Goal: Navigation & Orientation: Find specific page/section

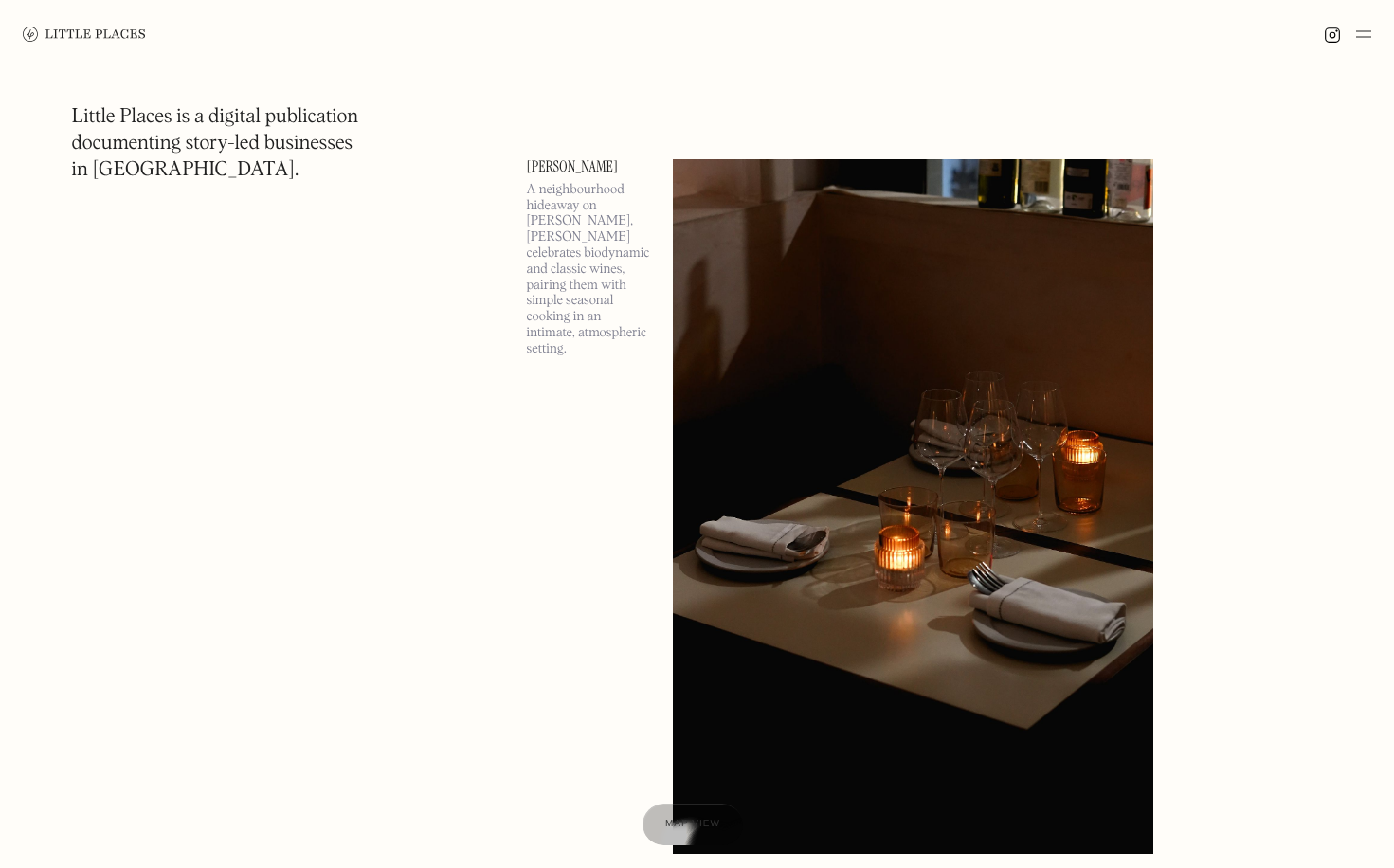
scroll to position [1048, 0]
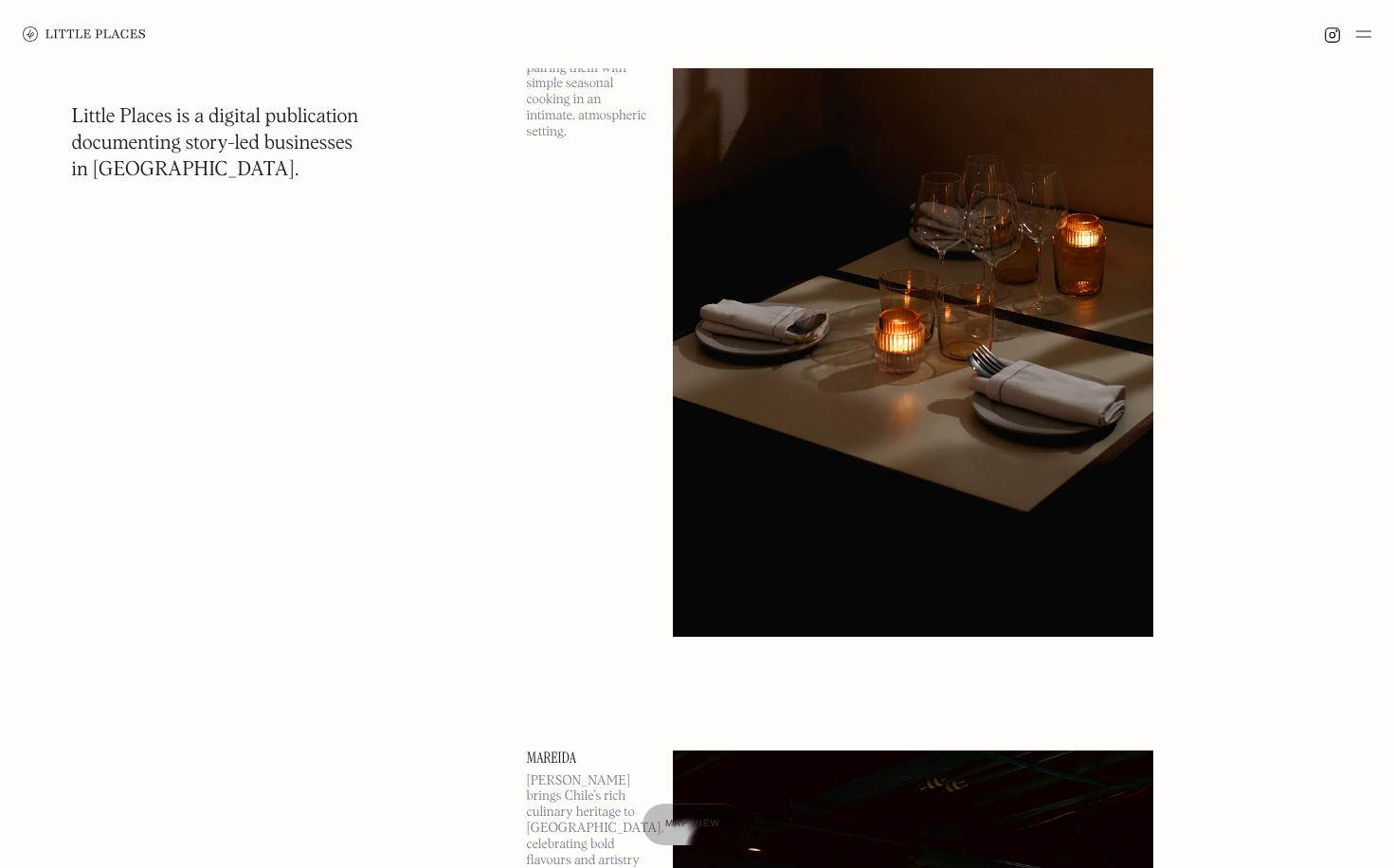
click at [1358, 41] on img at bounding box center [1364, 34] width 15 height 23
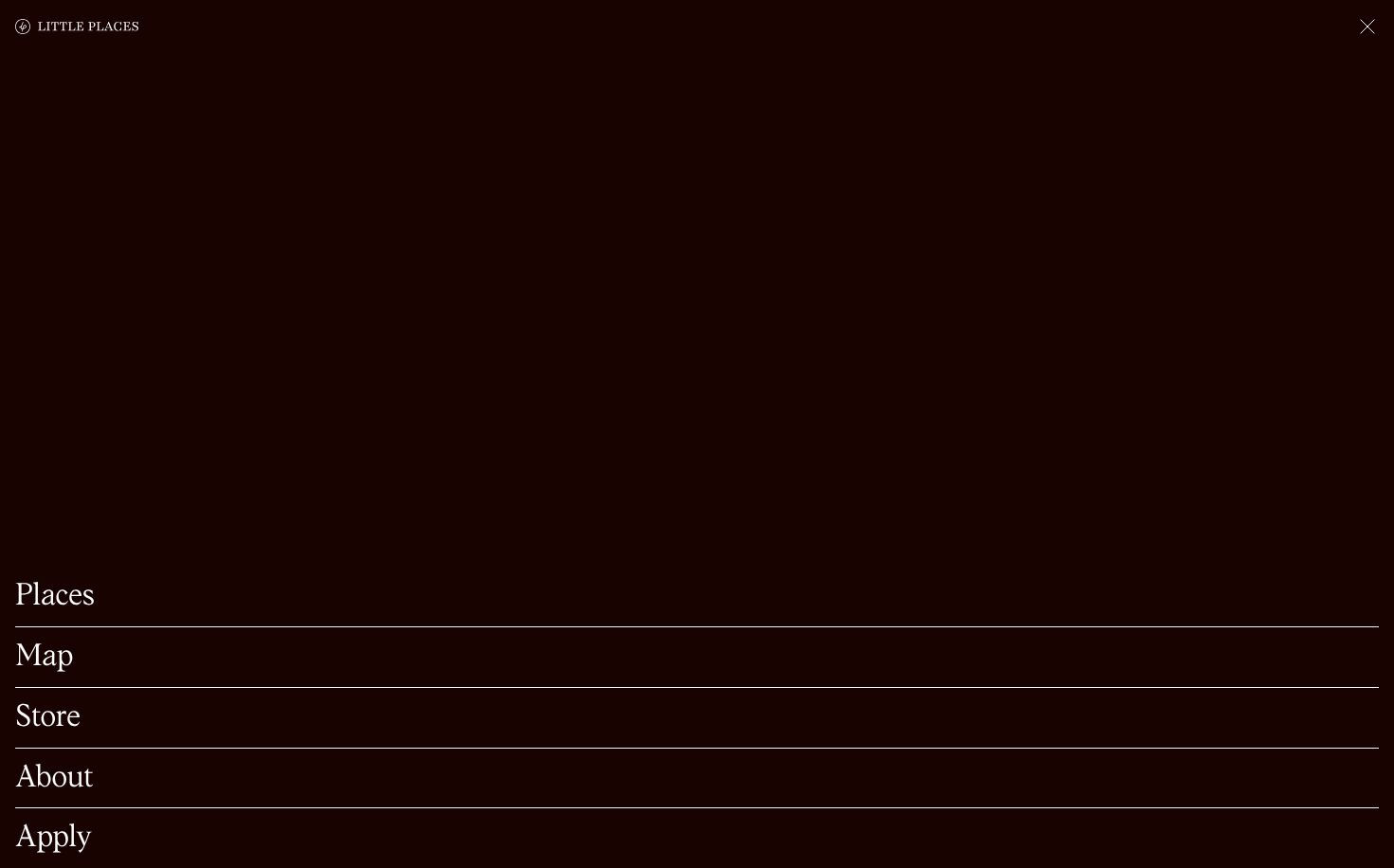
click at [63, 658] on link "Map" at bounding box center [697, 657] width 1364 height 29
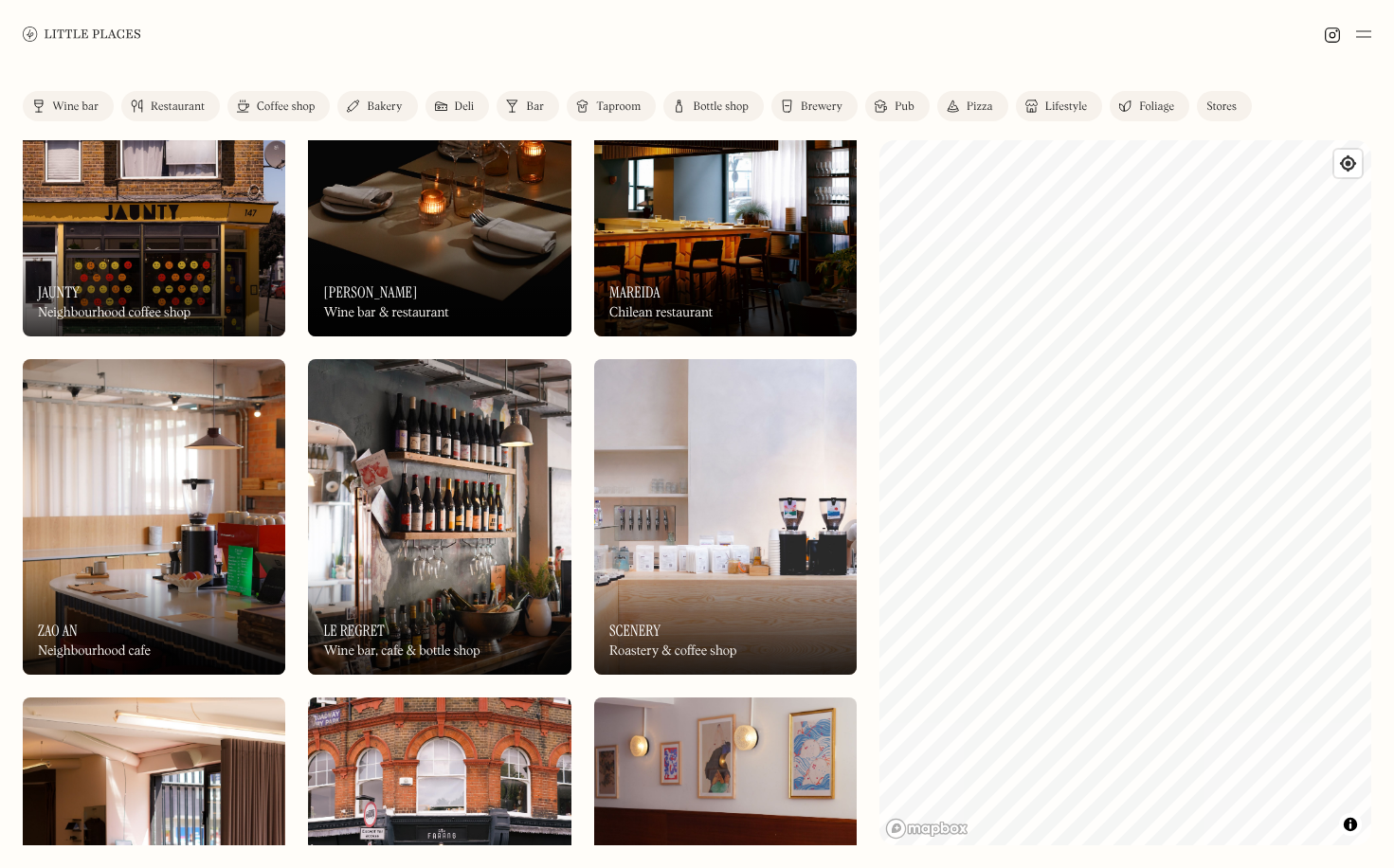
scroll to position [123, 0]
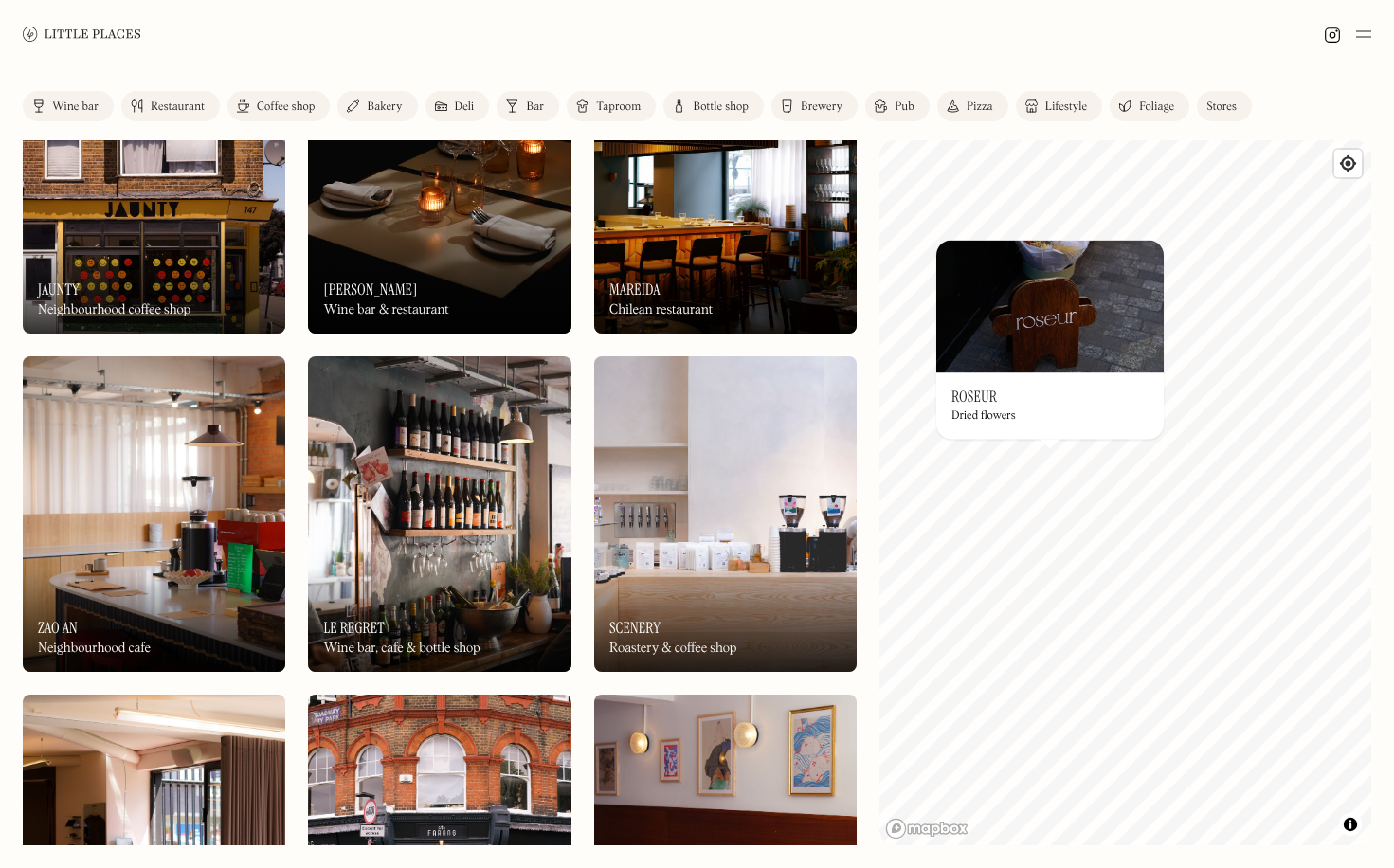
click at [1037, 368] on img at bounding box center [1050, 306] width 227 height 133
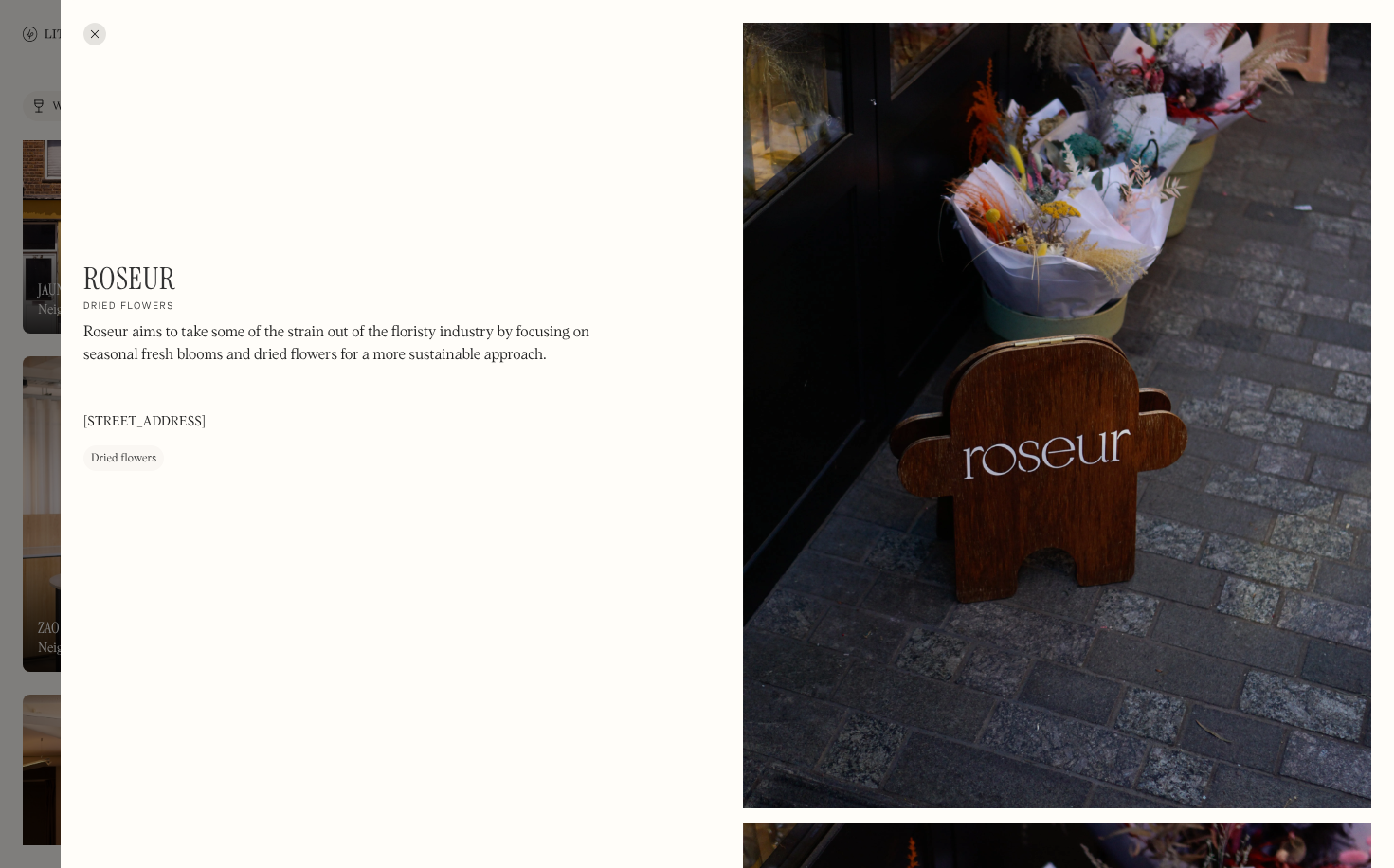
click at [25, 162] on div at bounding box center [697, 434] width 1394 height 868
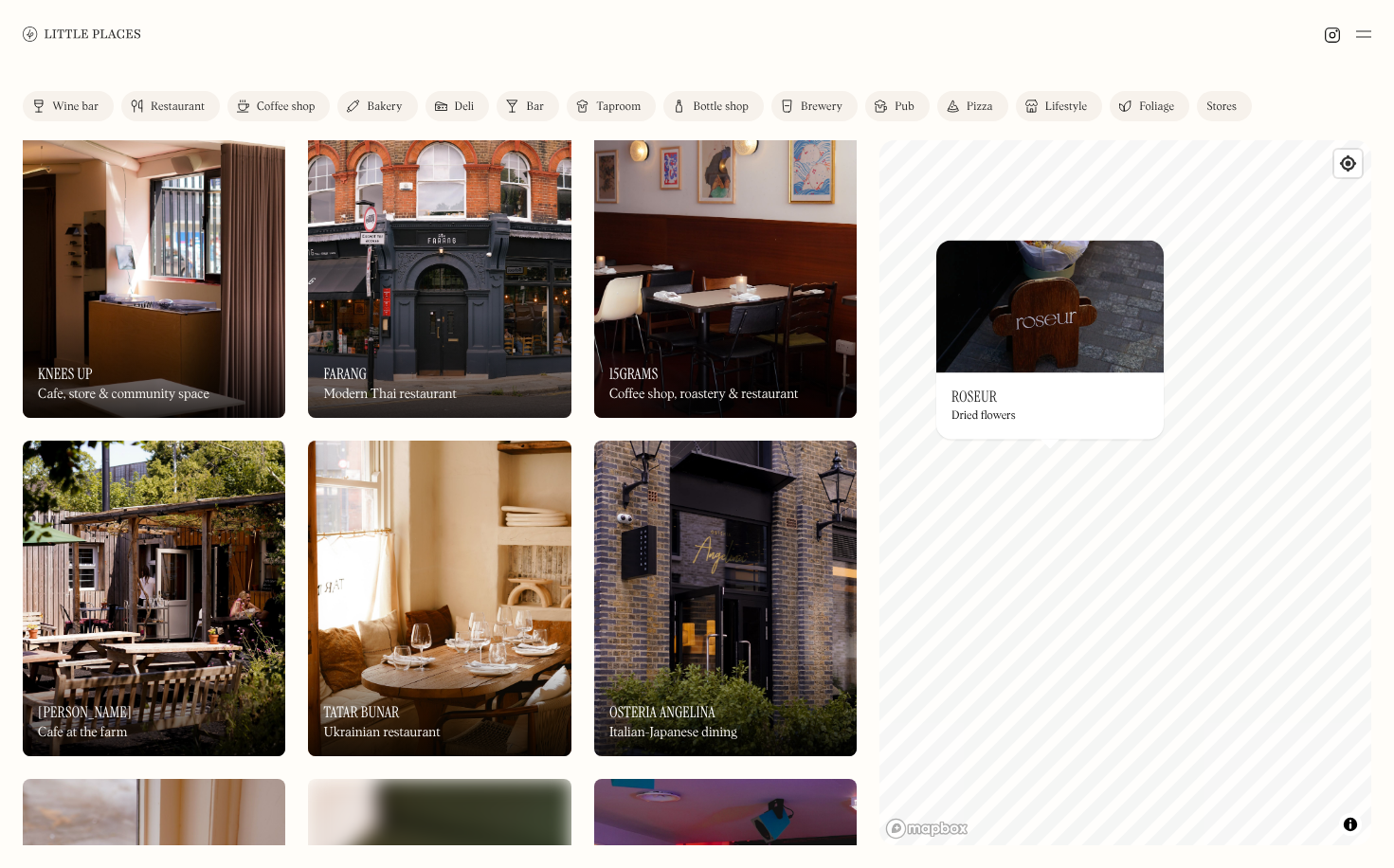
scroll to position [705, 0]
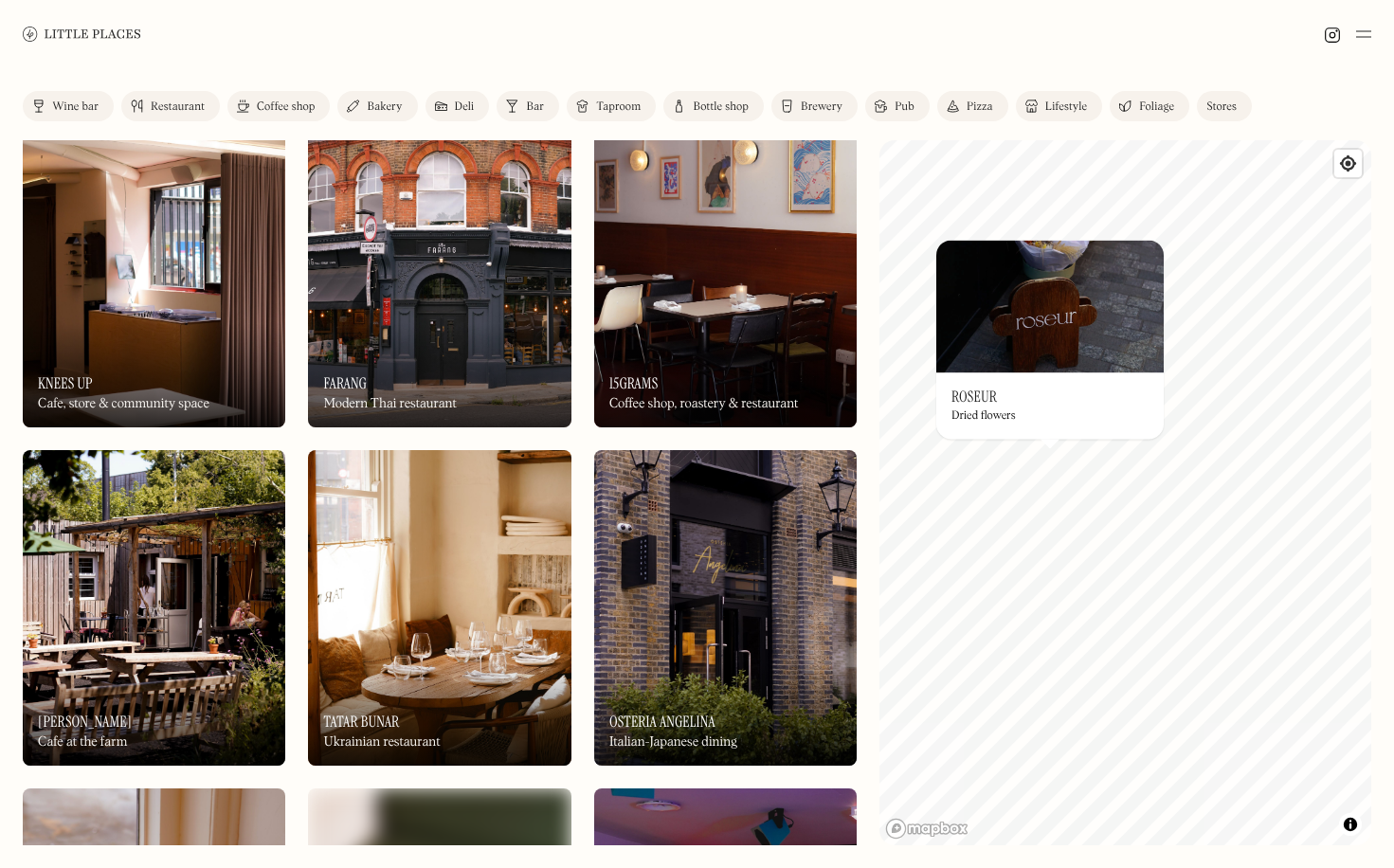
click at [477, 348] on div "On Our Radar Farang Modern Thai restaurant" at bounding box center [439, 376] width 262 height 105
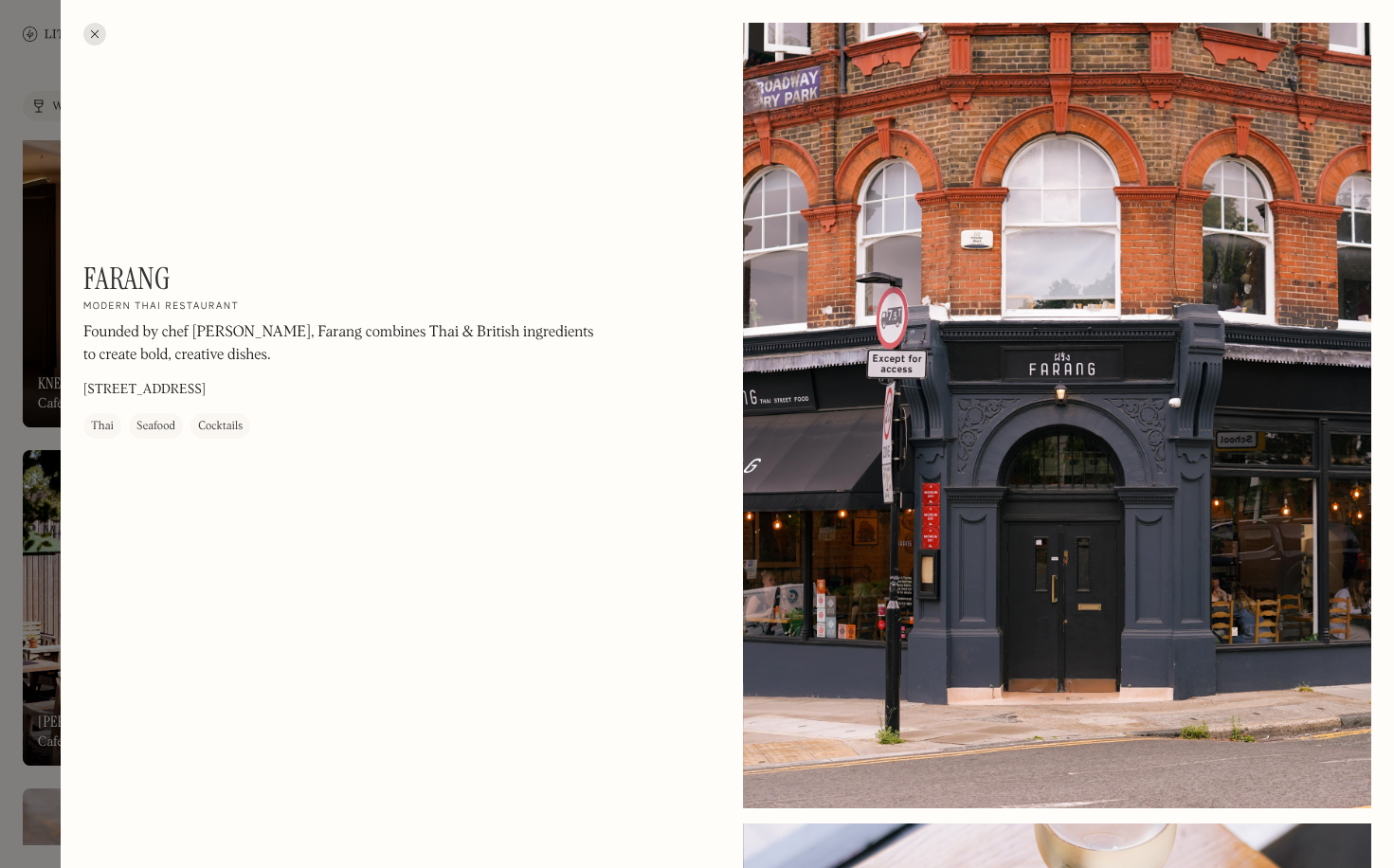
click at [57, 356] on div at bounding box center [697, 434] width 1394 height 868
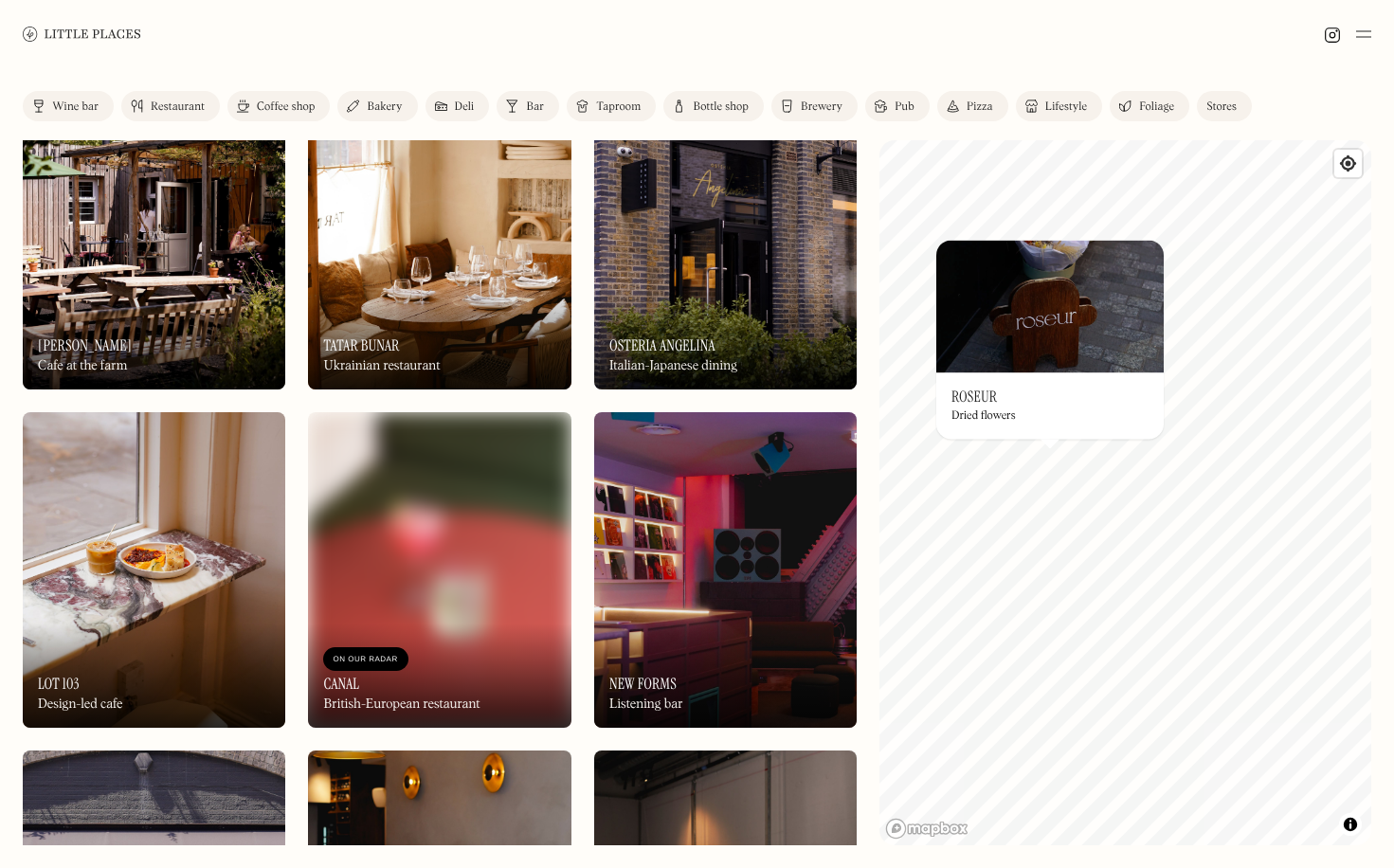
scroll to position [1084, 0]
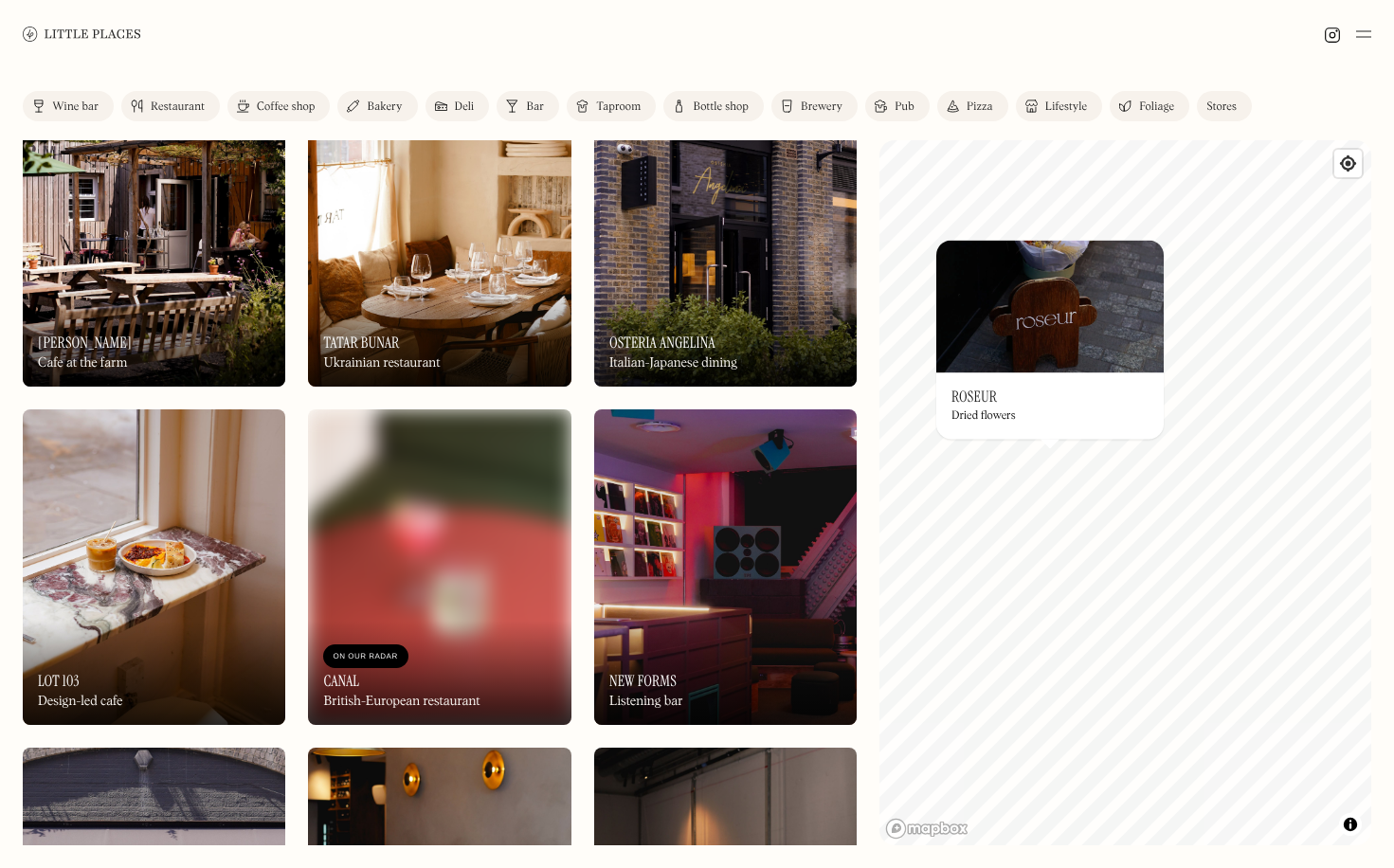
click at [779, 509] on img at bounding box center [726, 568] width 262 height 316
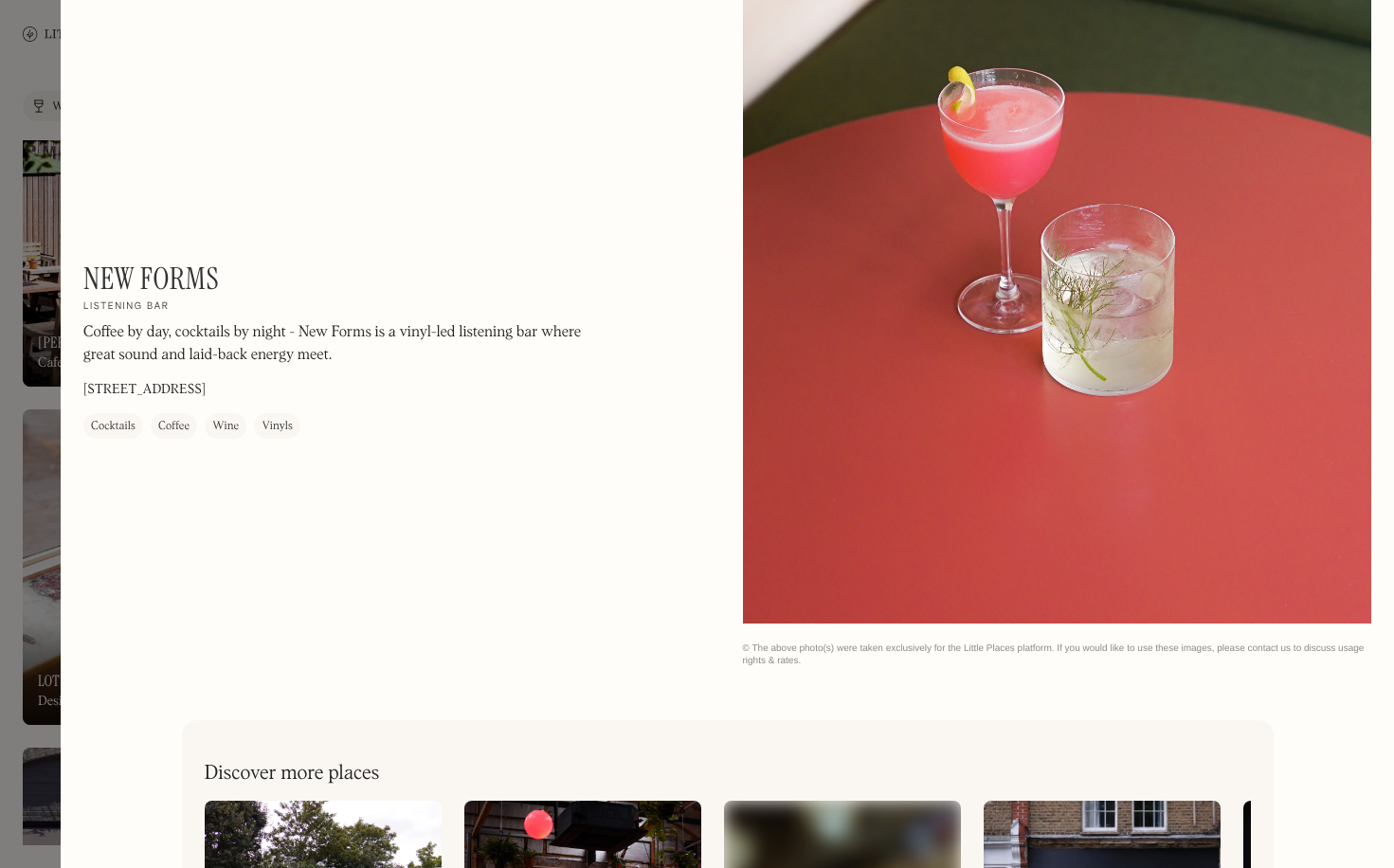
scroll to position [849, 0]
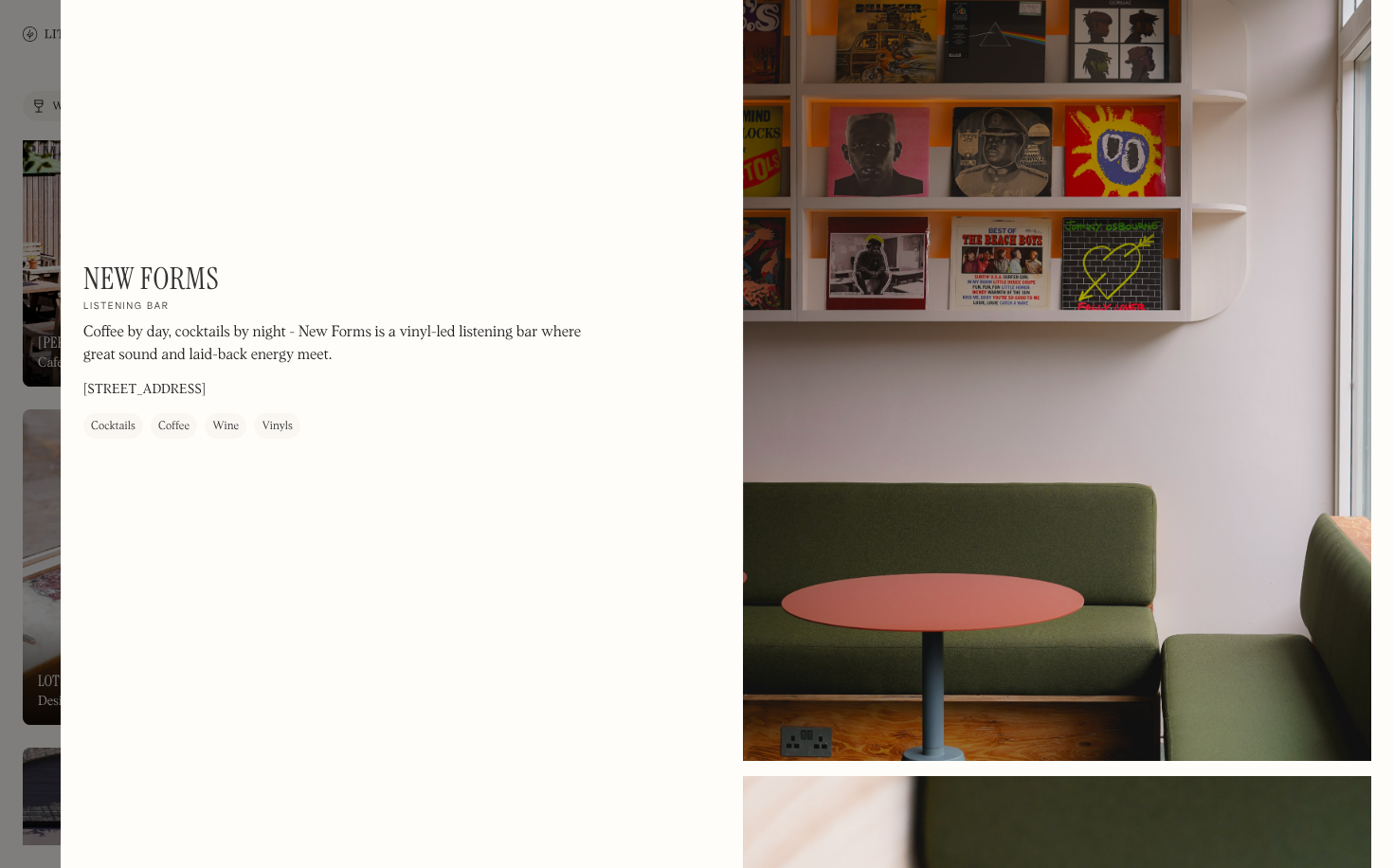
click at [27, 63] on div at bounding box center [697, 434] width 1394 height 868
